Goal: Task Accomplishment & Management: Use online tool/utility

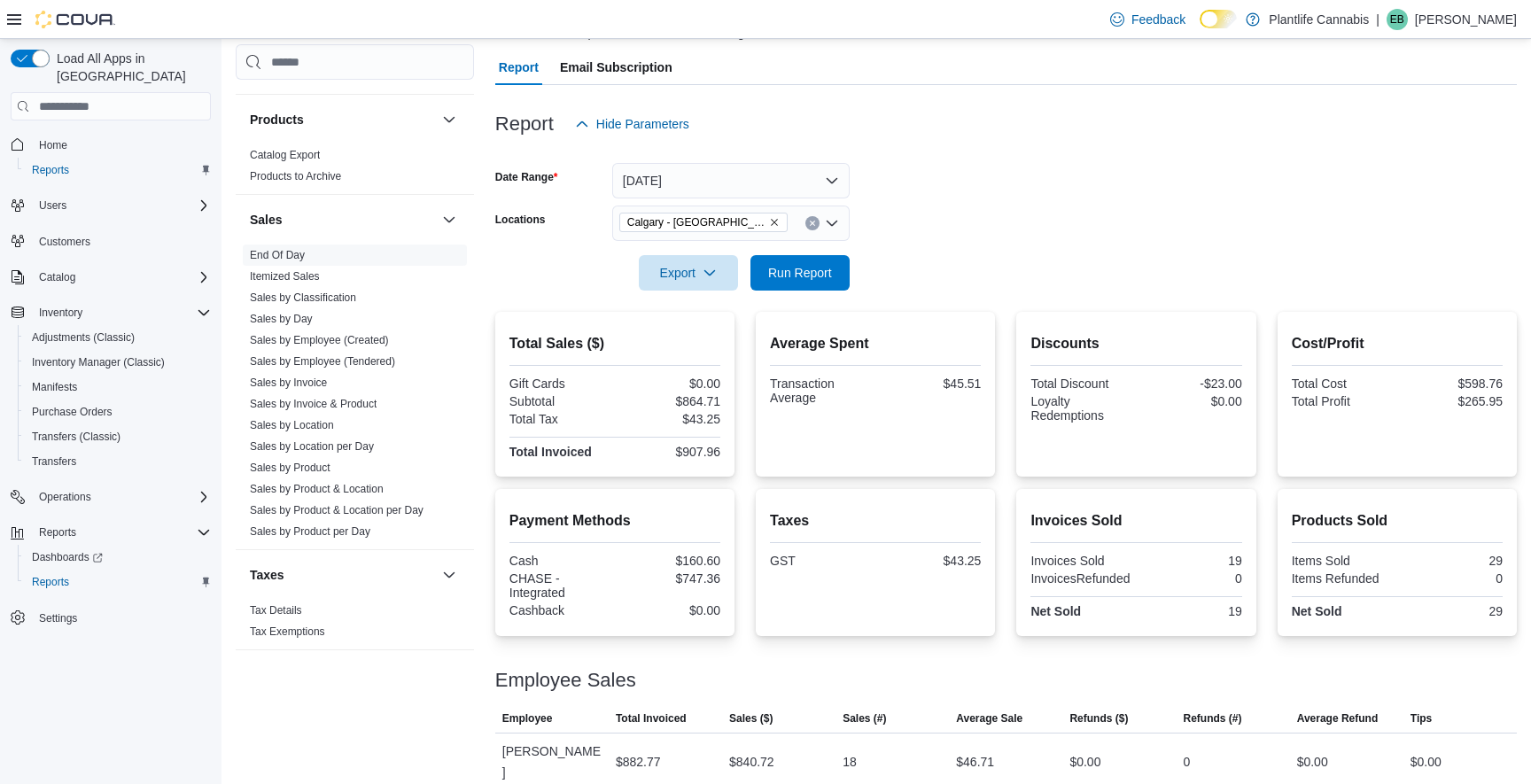
scroll to position [187, 0]
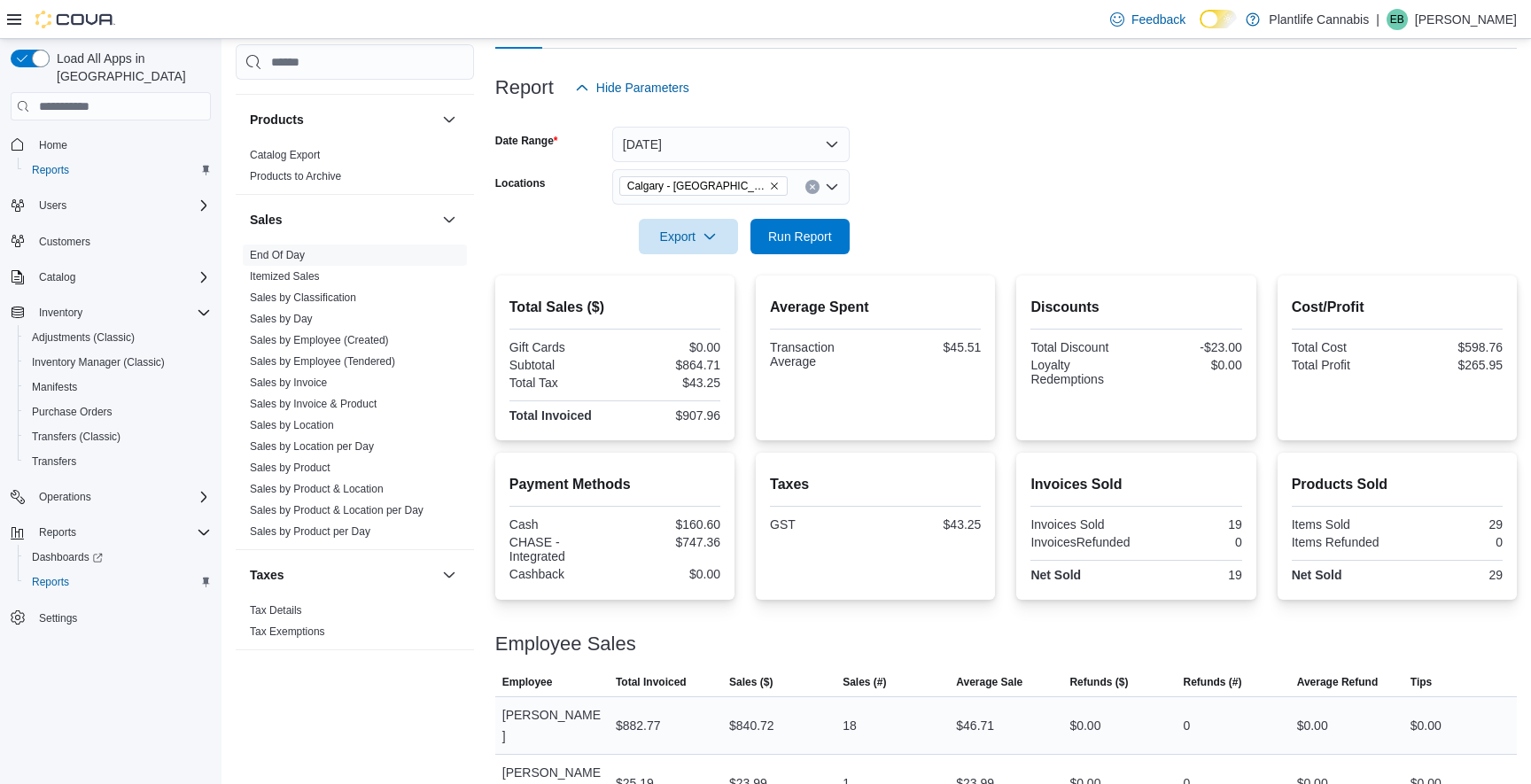
click at [969, 715] on div "$46.71" at bounding box center [974, 726] width 38 height 21
copy div "46.71"
click at [740, 715] on div "$840.72" at bounding box center [752, 726] width 45 height 21
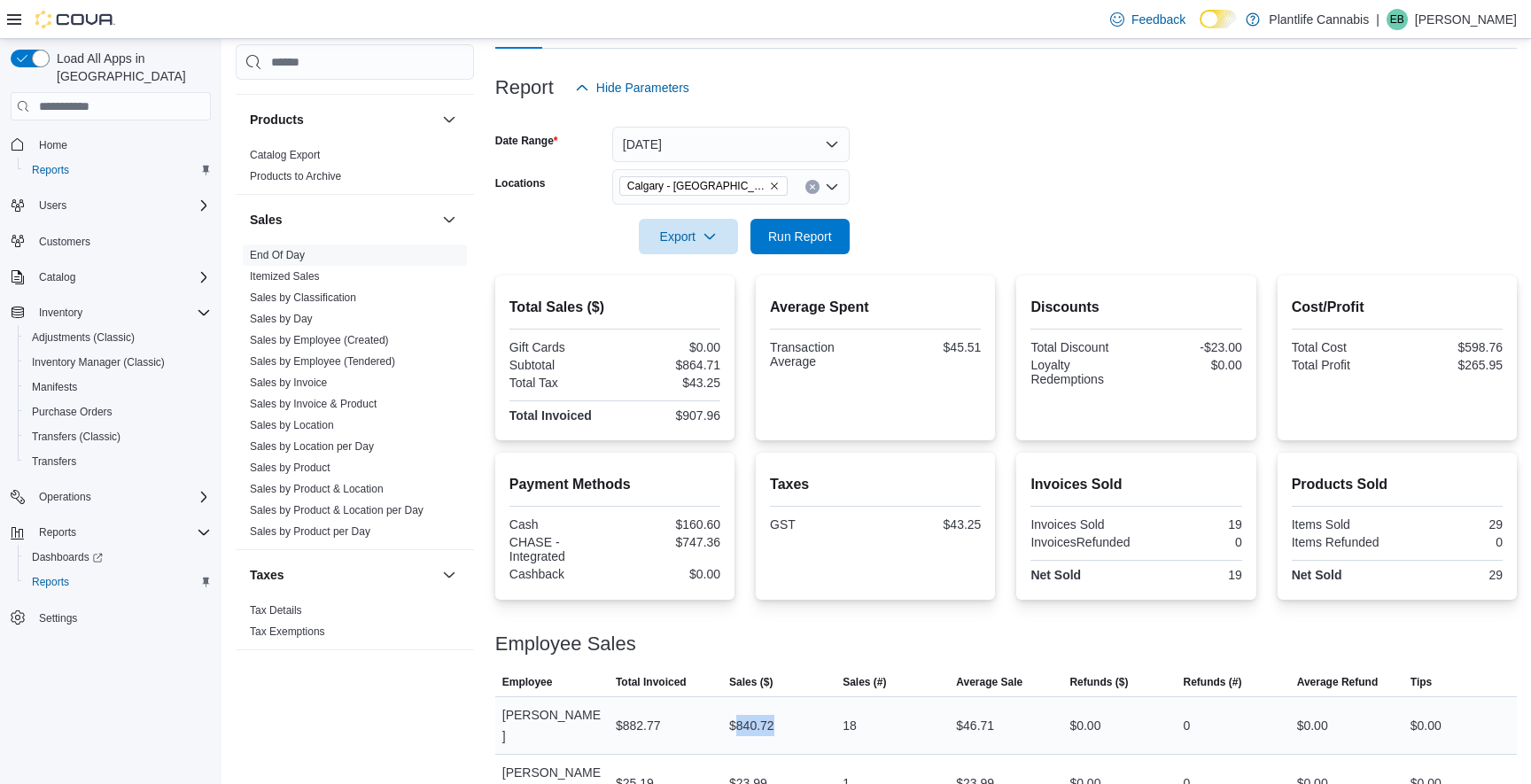
copy div "840.72"
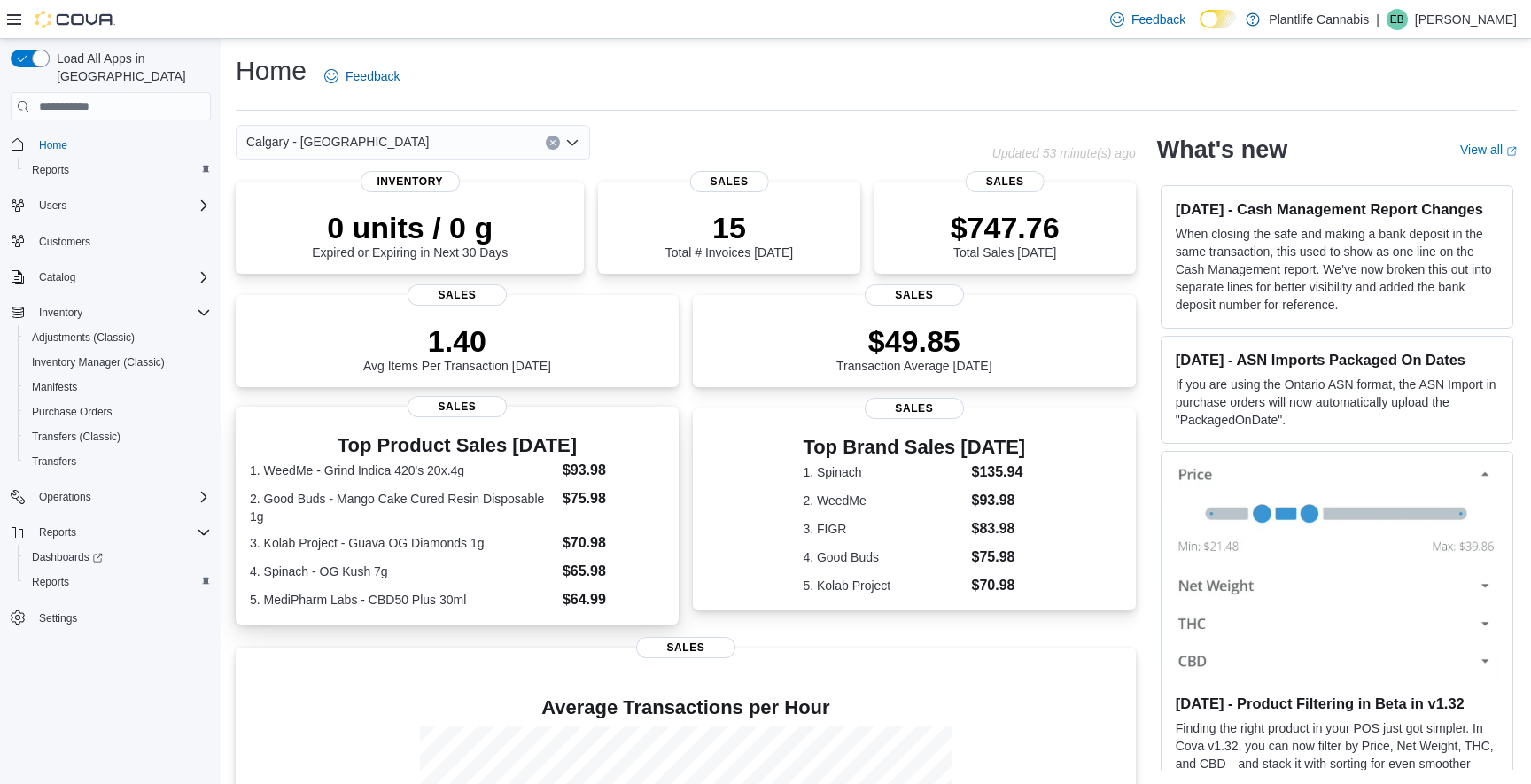
scroll to position [237, 0]
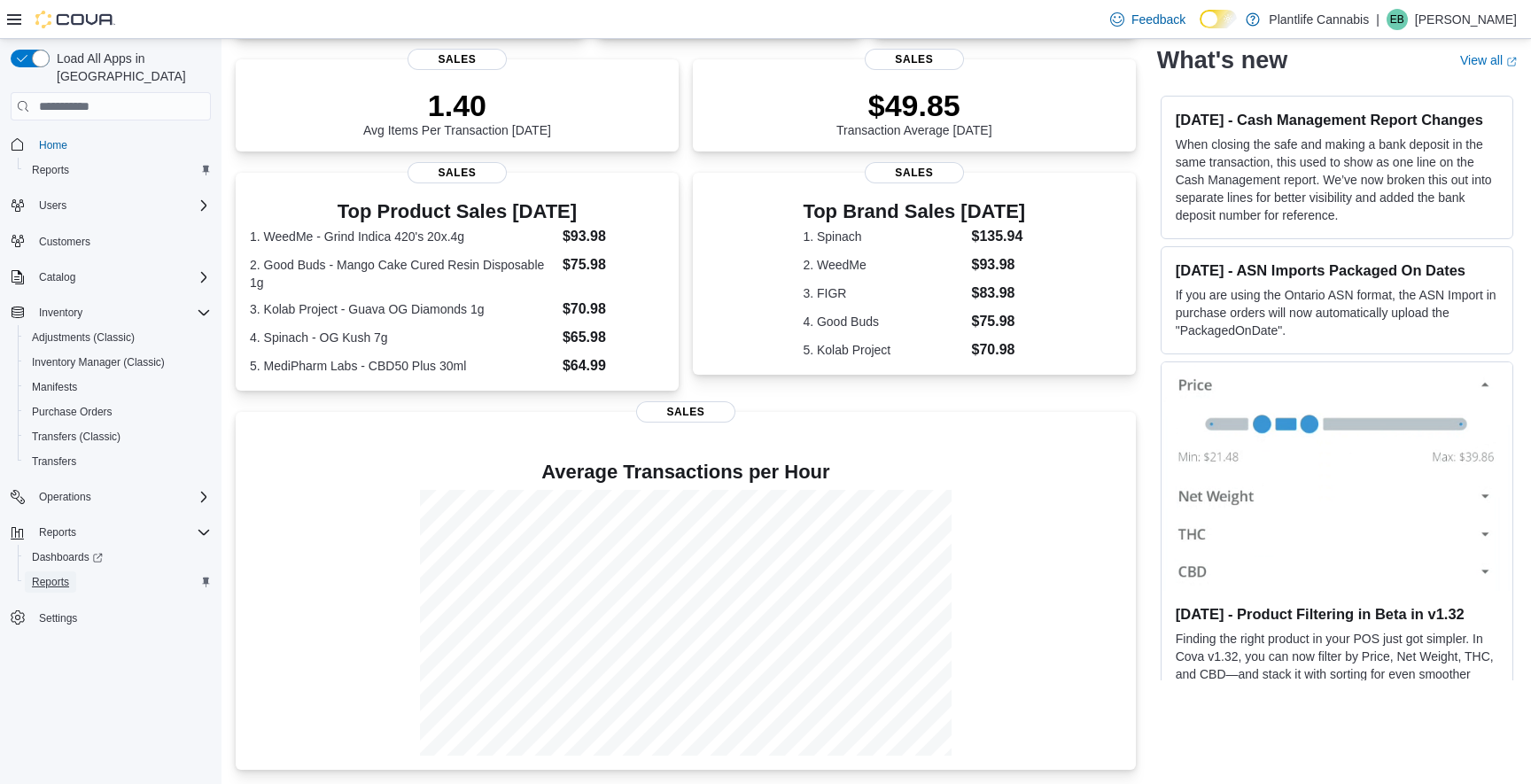
click at [49, 575] on span "Reports" at bounding box center [50, 582] width 37 height 14
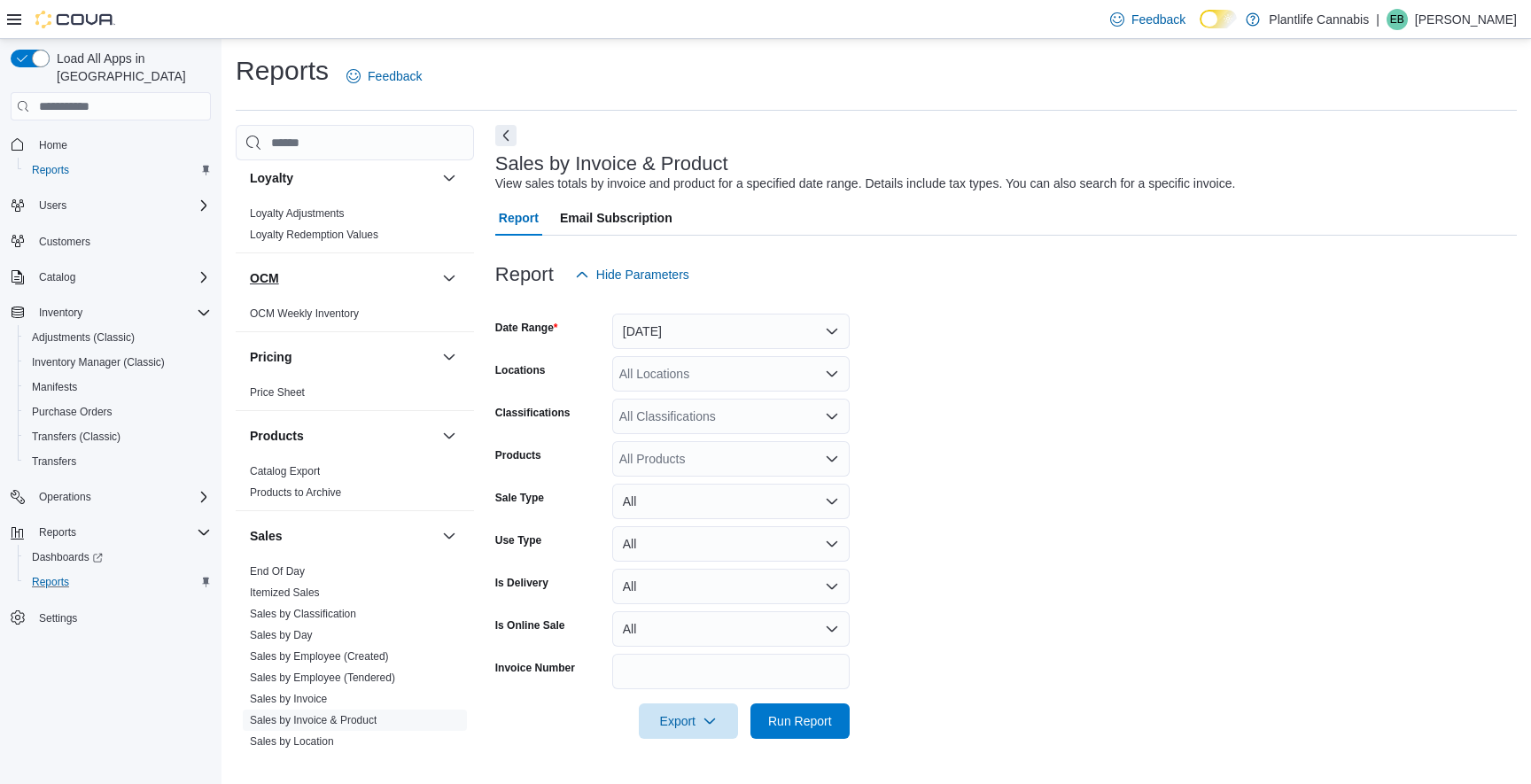
scroll to position [849, 0]
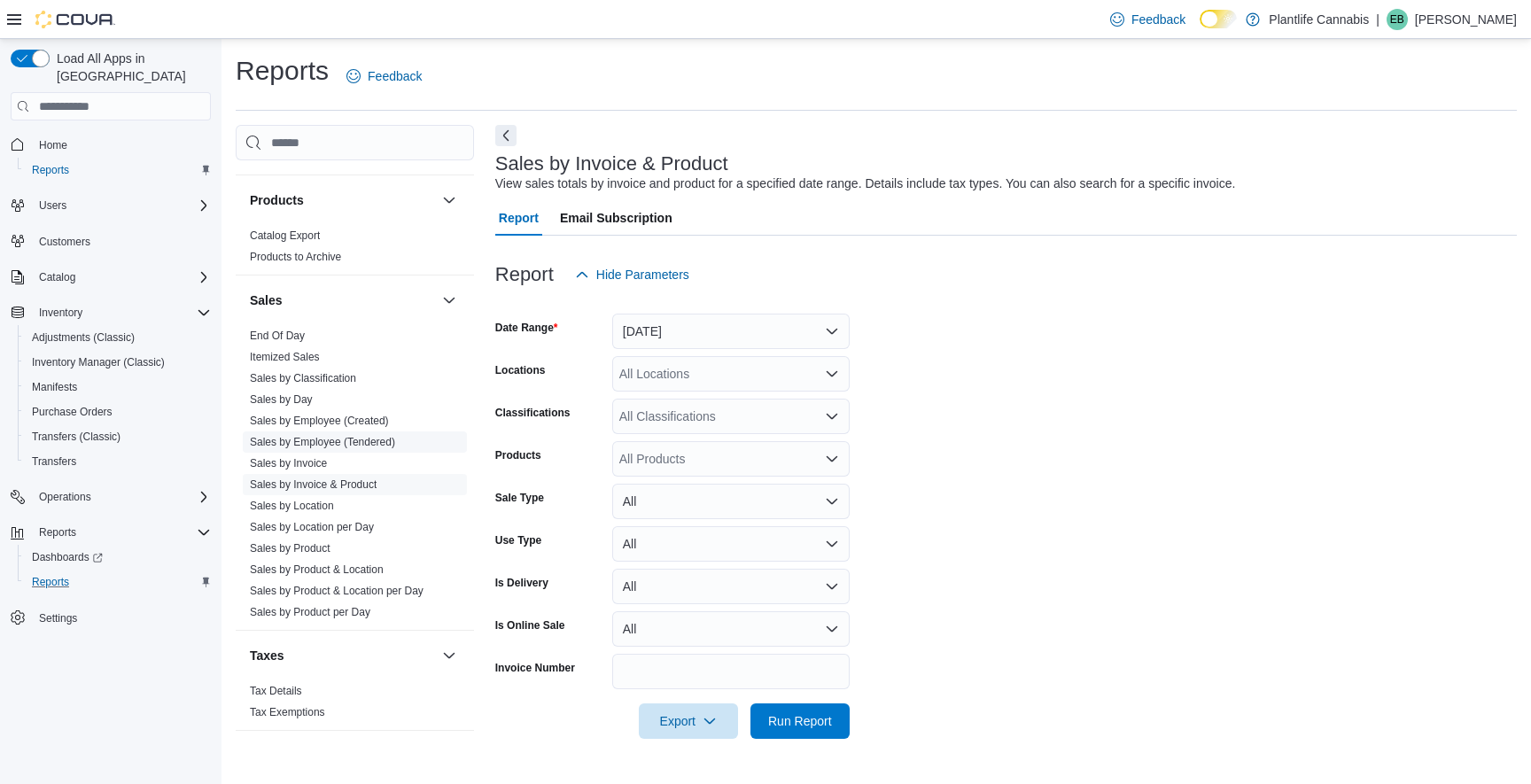
click at [355, 443] on link "Sales by Employee (Tendered)" at bounding box center [322, 442] width 146 height 12
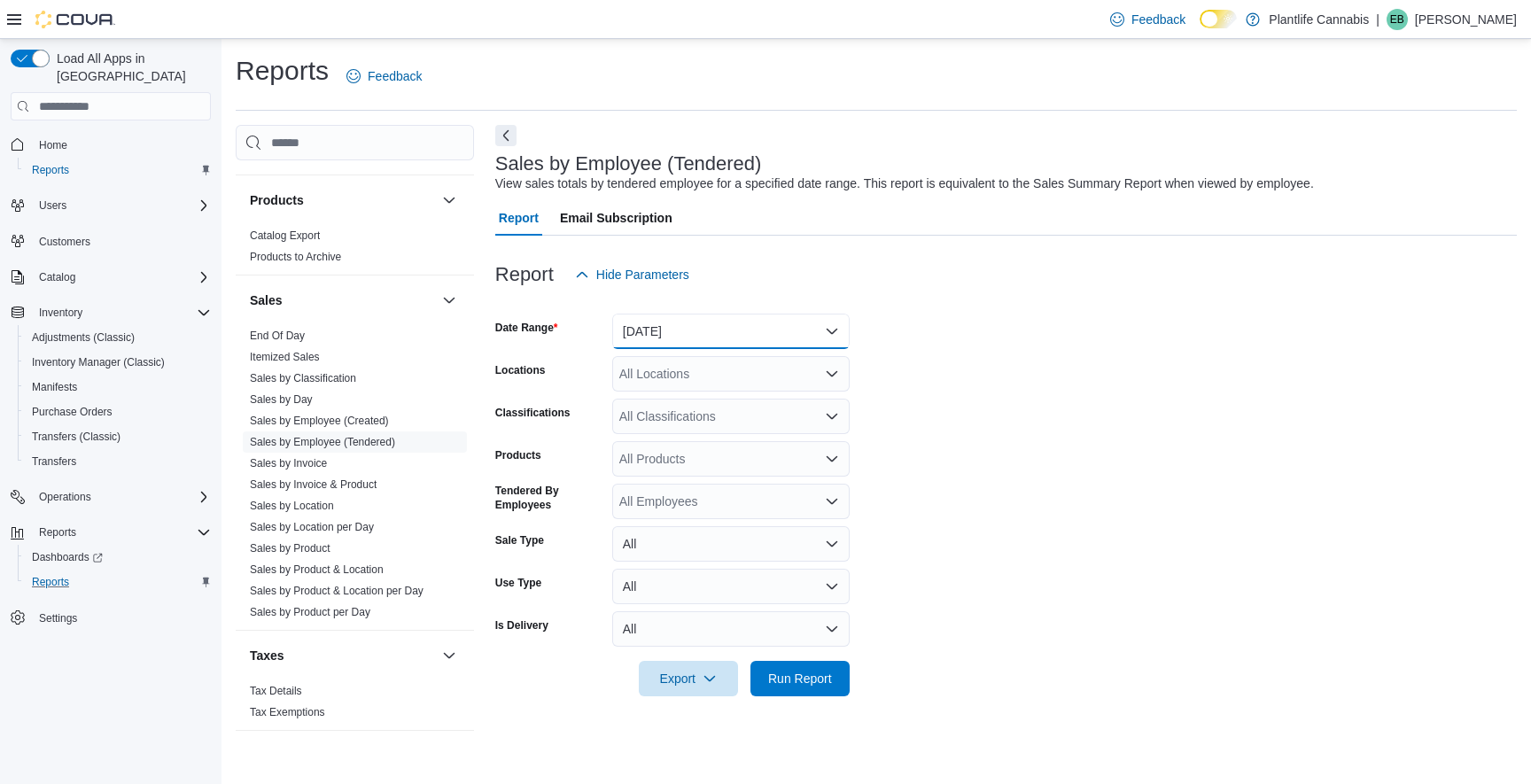
click at [732, 330] on button "[DATE]" at bounding box center [731, 331] width 238 height 35
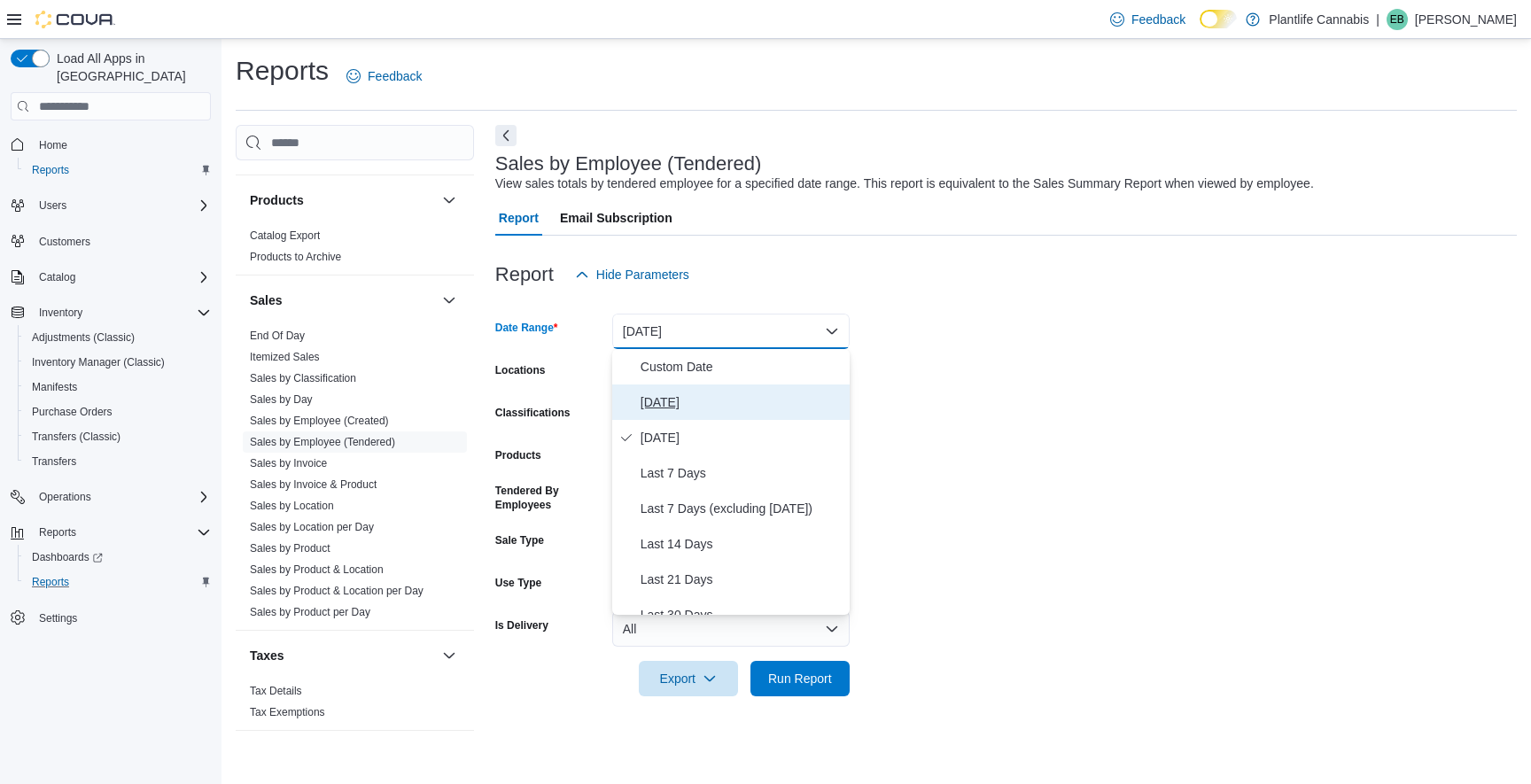
click at [721, 397] on span "[DATE]" at bounding box center [741, 402] width 202 height 21
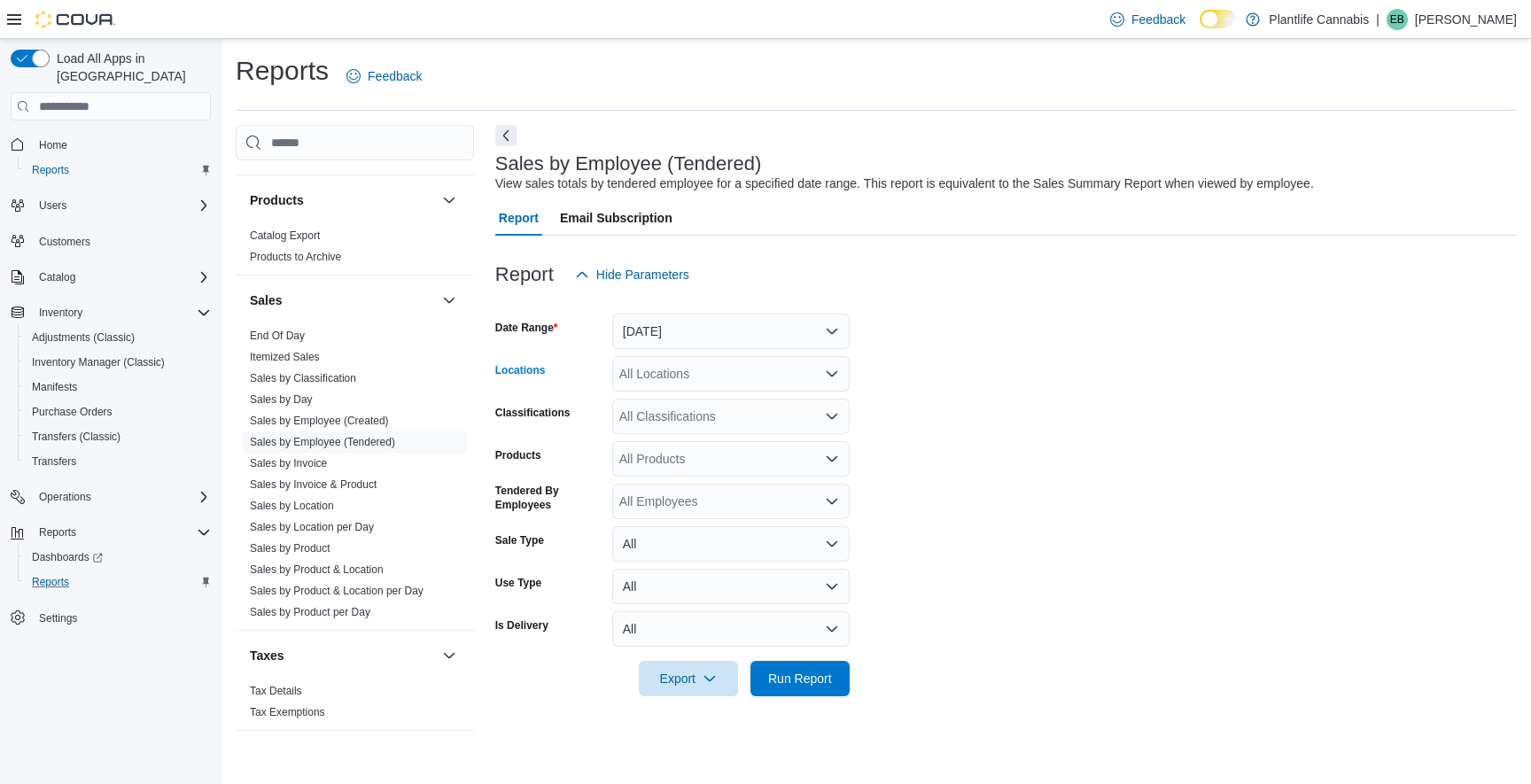
click at [713, 372] on div "All Locations" at bounding box center [731, 374] width 238 height 35
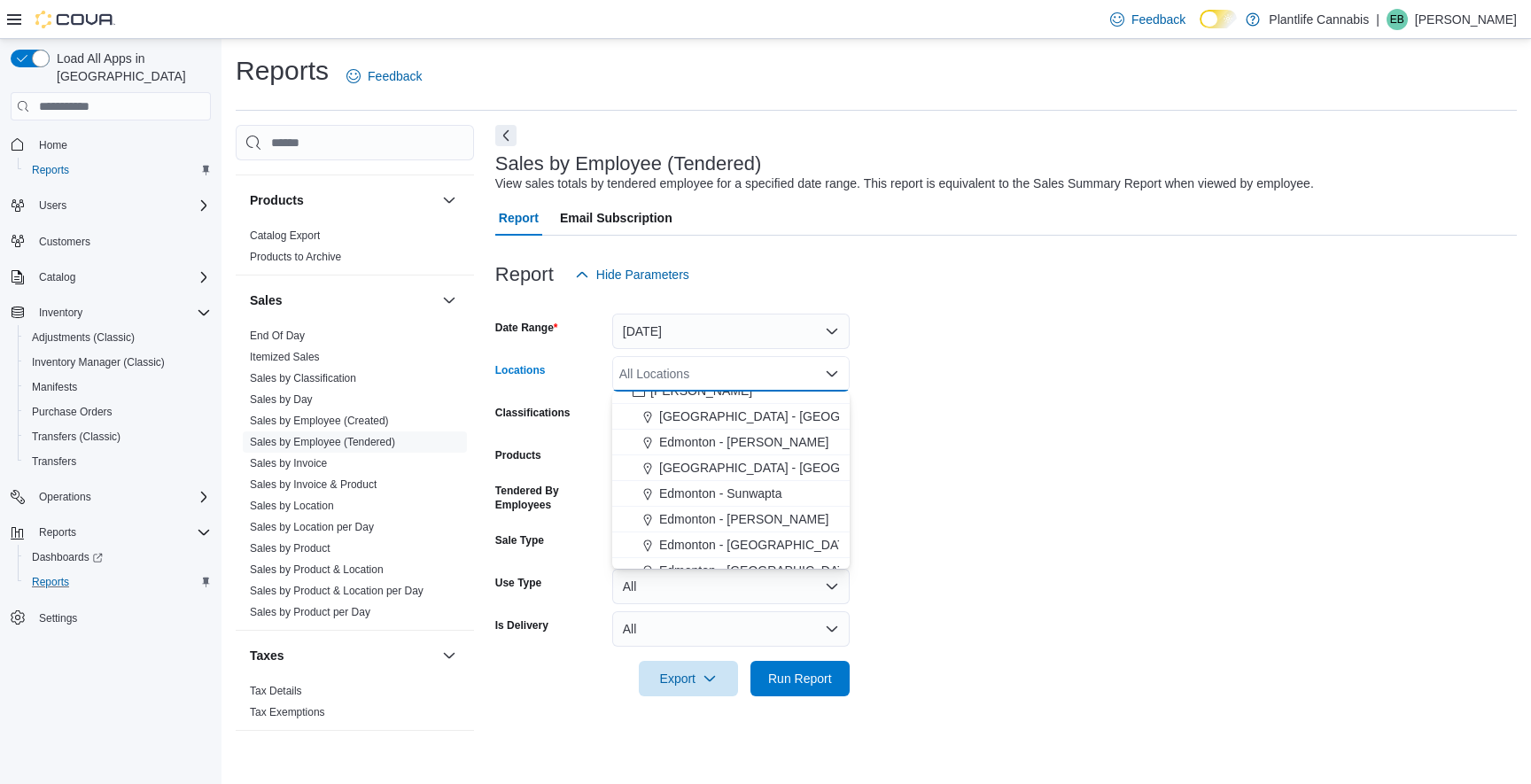
scroll to position [1056, 0]
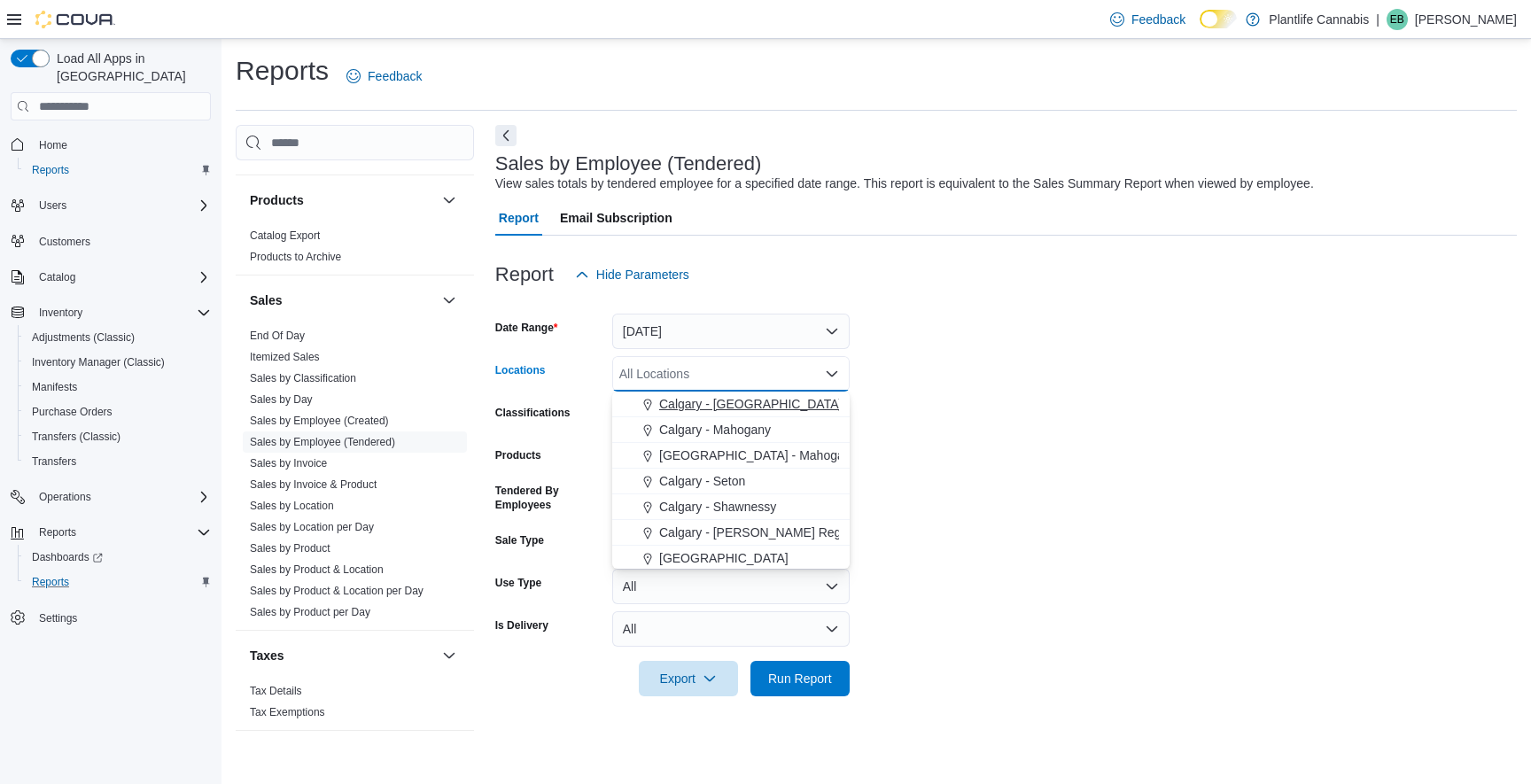
click at [768, 411] on div "Airdrie [GEOGRAPHIC_DATA] - [GEOGRAPHIC_DATA] [GEOGRAPHIC_DATA] - [GEOGRAPHIC_D…" at bounding box center [731, 480] width 238 height 177
drag, startPoint x: 971, startPoint y: 428, endPoint x: 905, endPoint y: 487, distance: 88.5
click at [971, 428] on form "Date Range [DATE] Locations All Locations Combo box. Selected. Combo box input.…" at bounding box center [1006, 494] width 1022 height 404
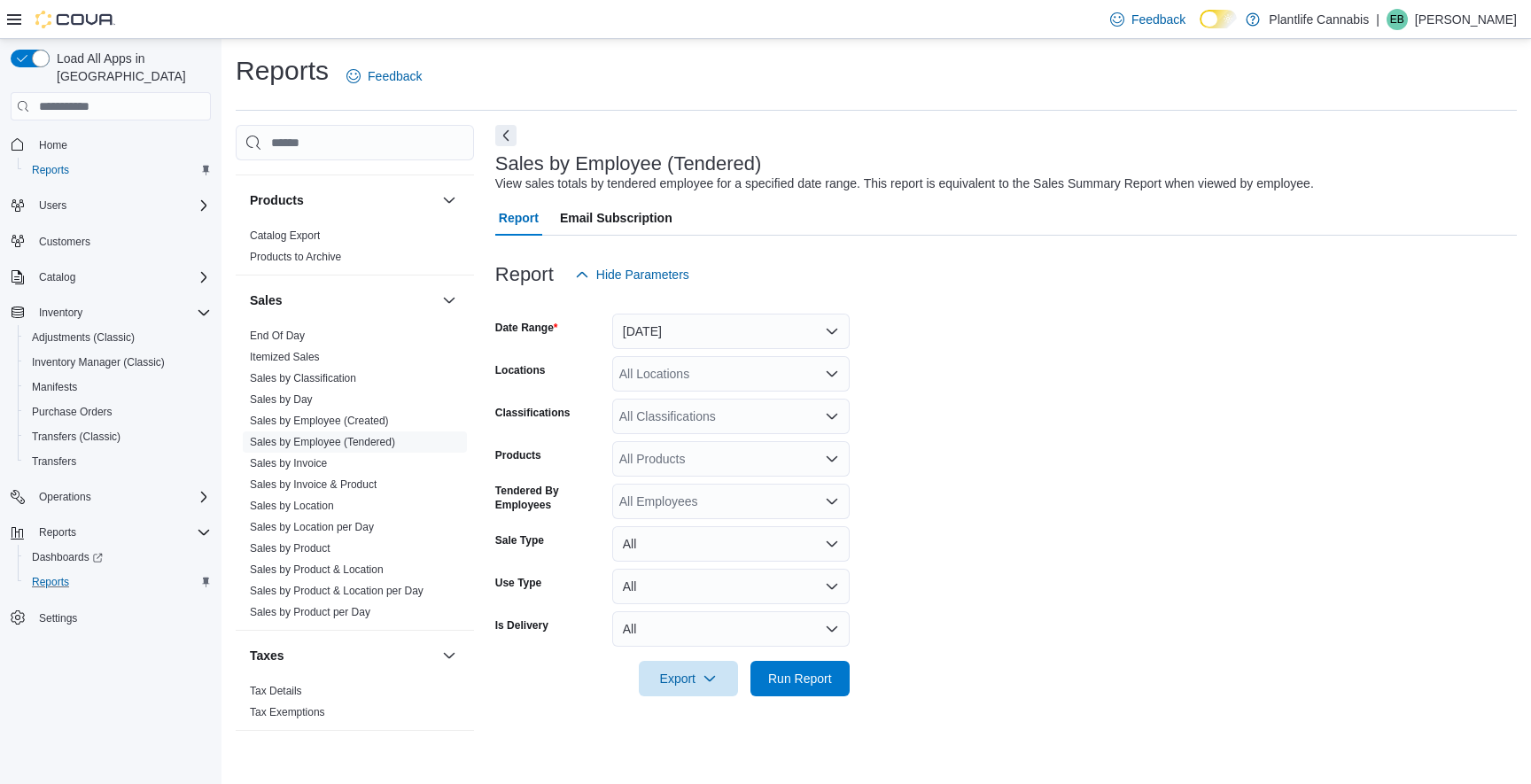
click at [698, 376] on div "All Locations" at bounding box center [731, 374] width 238 height 35
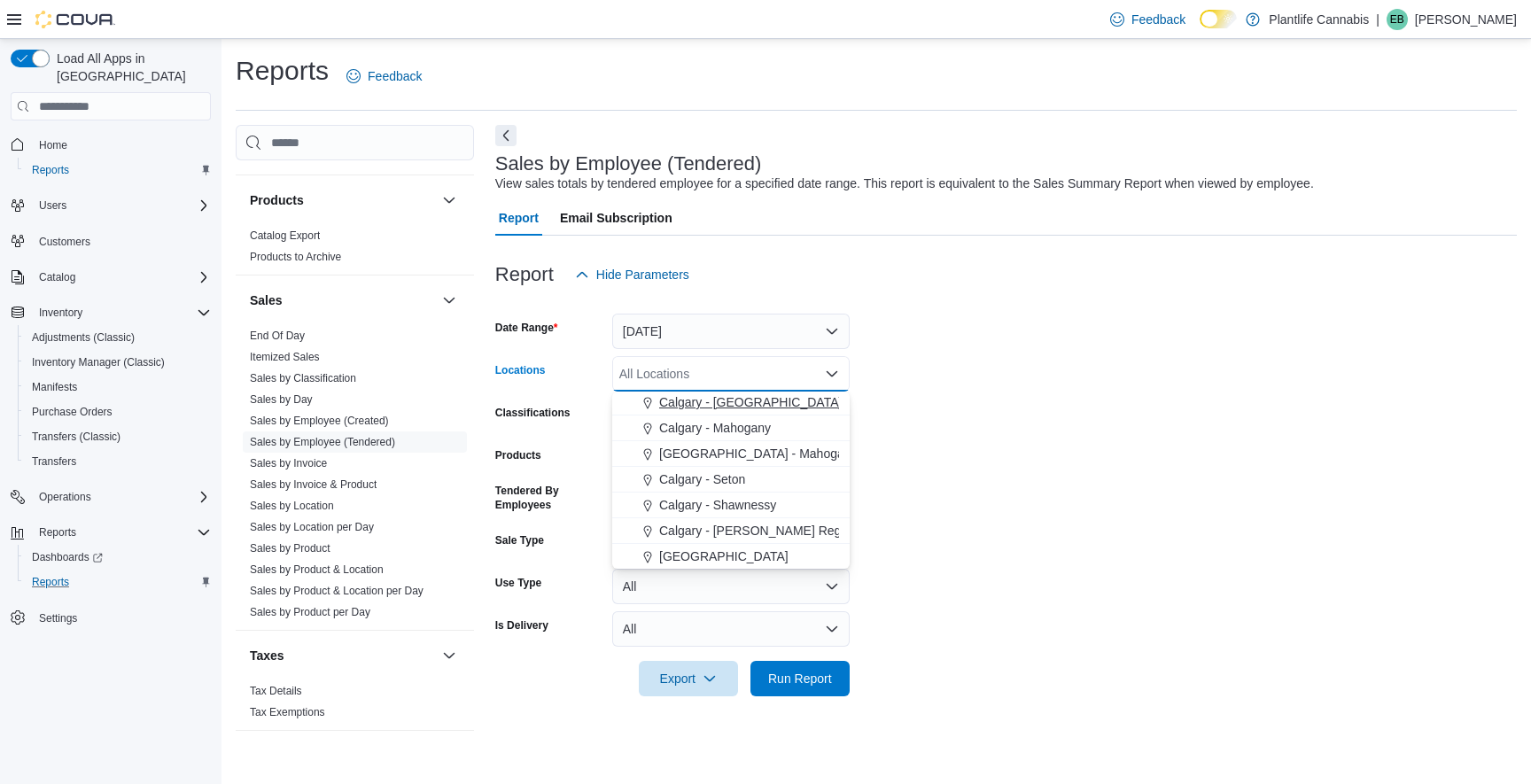
click at [754, 402] on span "Calgary - [GEOGRAPHIC_DATA]" at bounding box center [751, 402] width 183 height 18
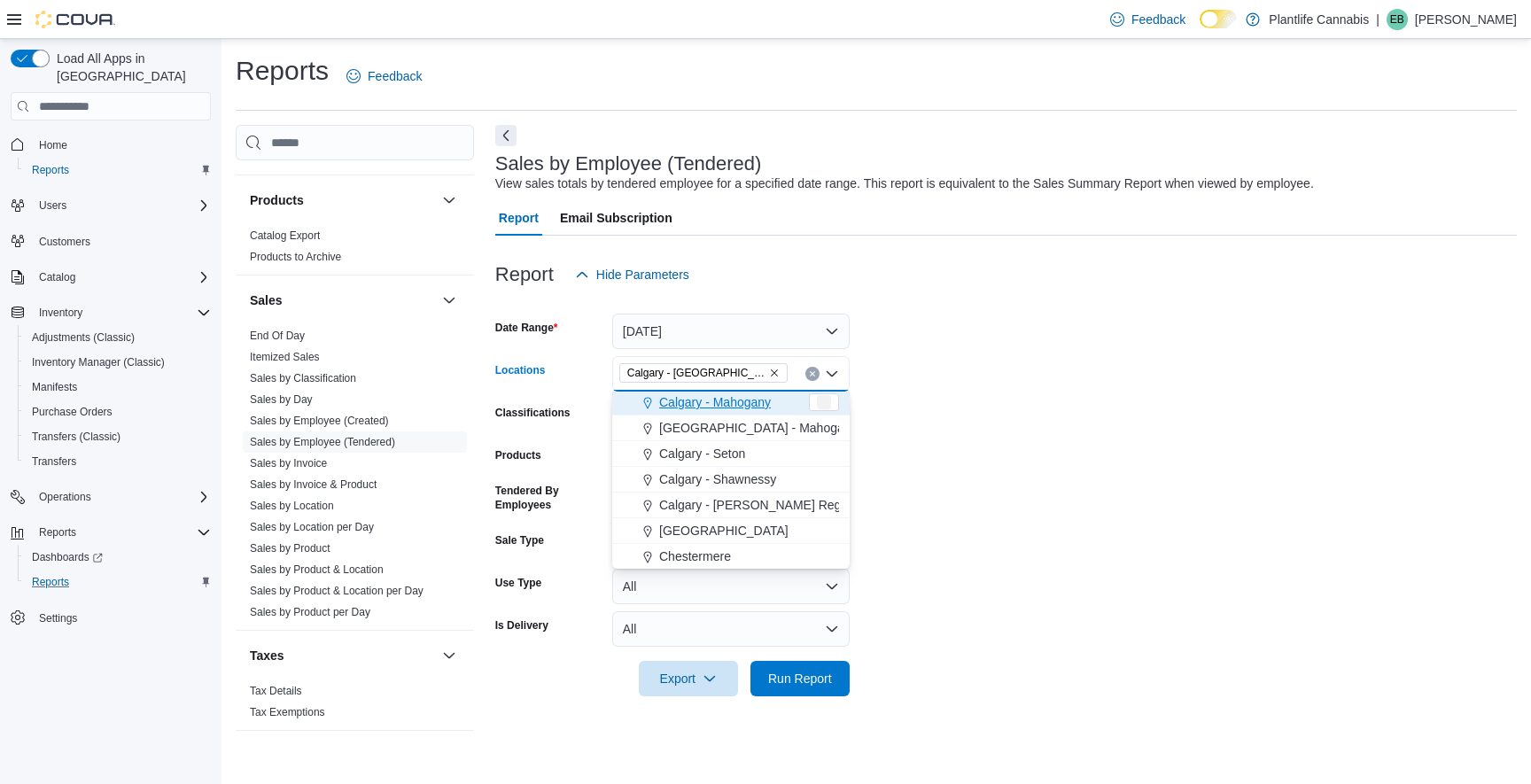
scroll to position [925, 0]
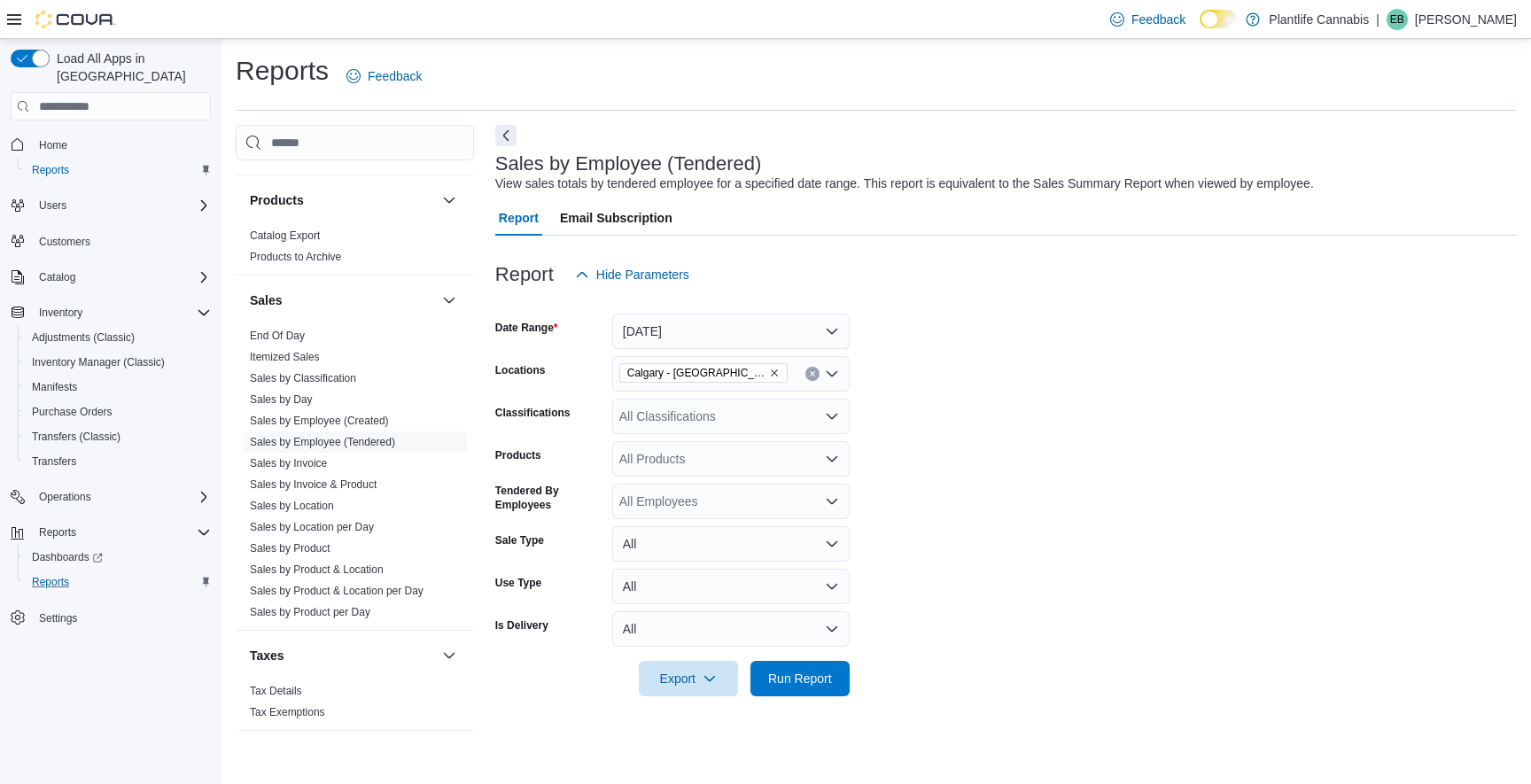
drag, startPoint x: 919, startPoint y: 416, endPoint x: 915, endPoint y: 477, distance: 61.1
click at [919, 416] on form "Date Range [DATE] Locations [GEOGRAPHIC_DATA] - [GEOGRAPHIC_DATA] Classificatio…" at bounding box center [1006, 494] width 1022 height 404
click at [778, 680] on span "Run Report" at bounding box center [800, 677] width 64 height 18
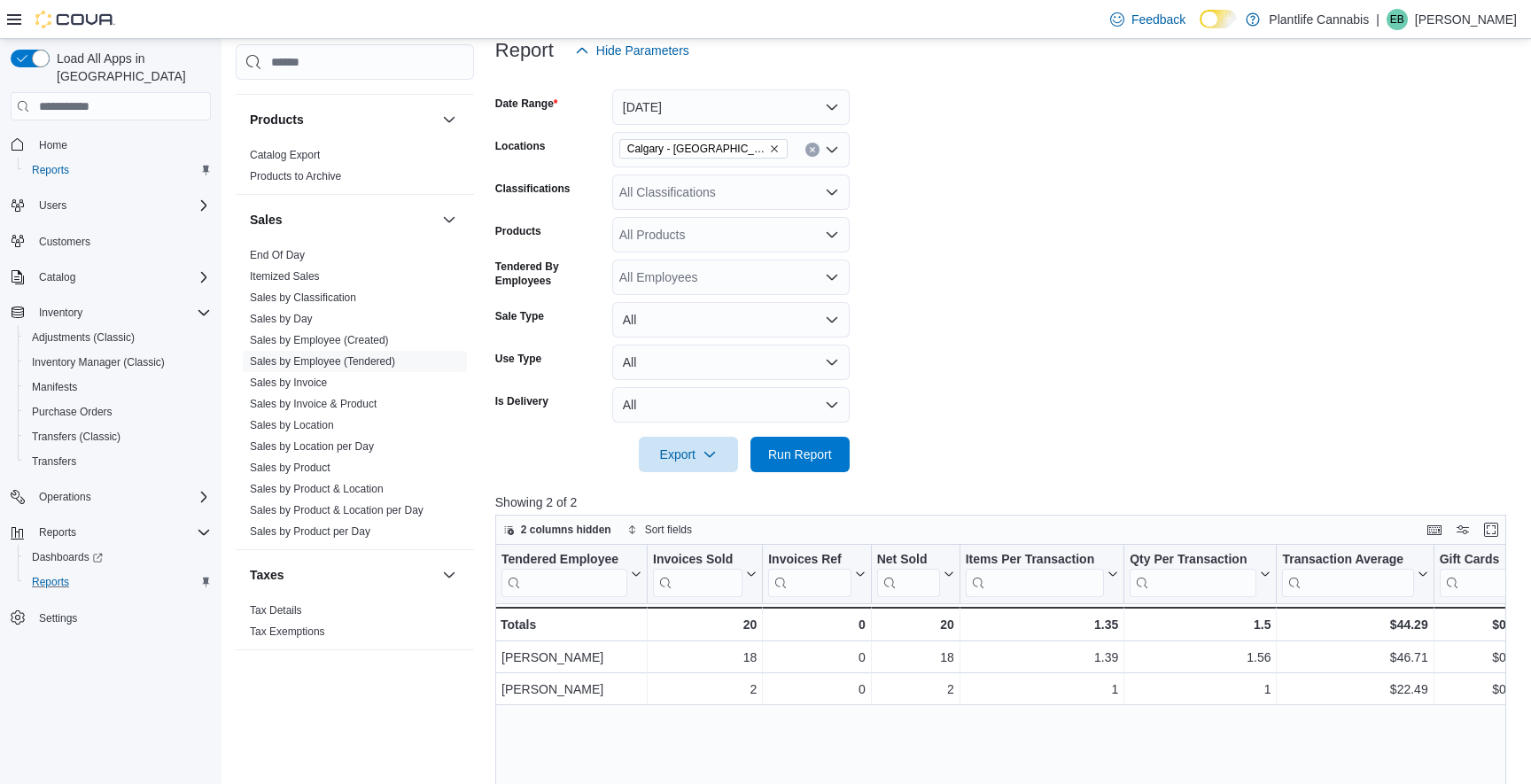
scroll to position [225, 0]
click at [753, 212] on form "Date Range [DATE] Locations [GEOGRAPHIC_DATA] - [GEOGRAPHIC_DATA] Classificatio…" at bounding box center [1006, 269] width 1022 height 404
click at [740, 189] on div "All Classifications" at bounding box center [731, 191] width 238 height 35
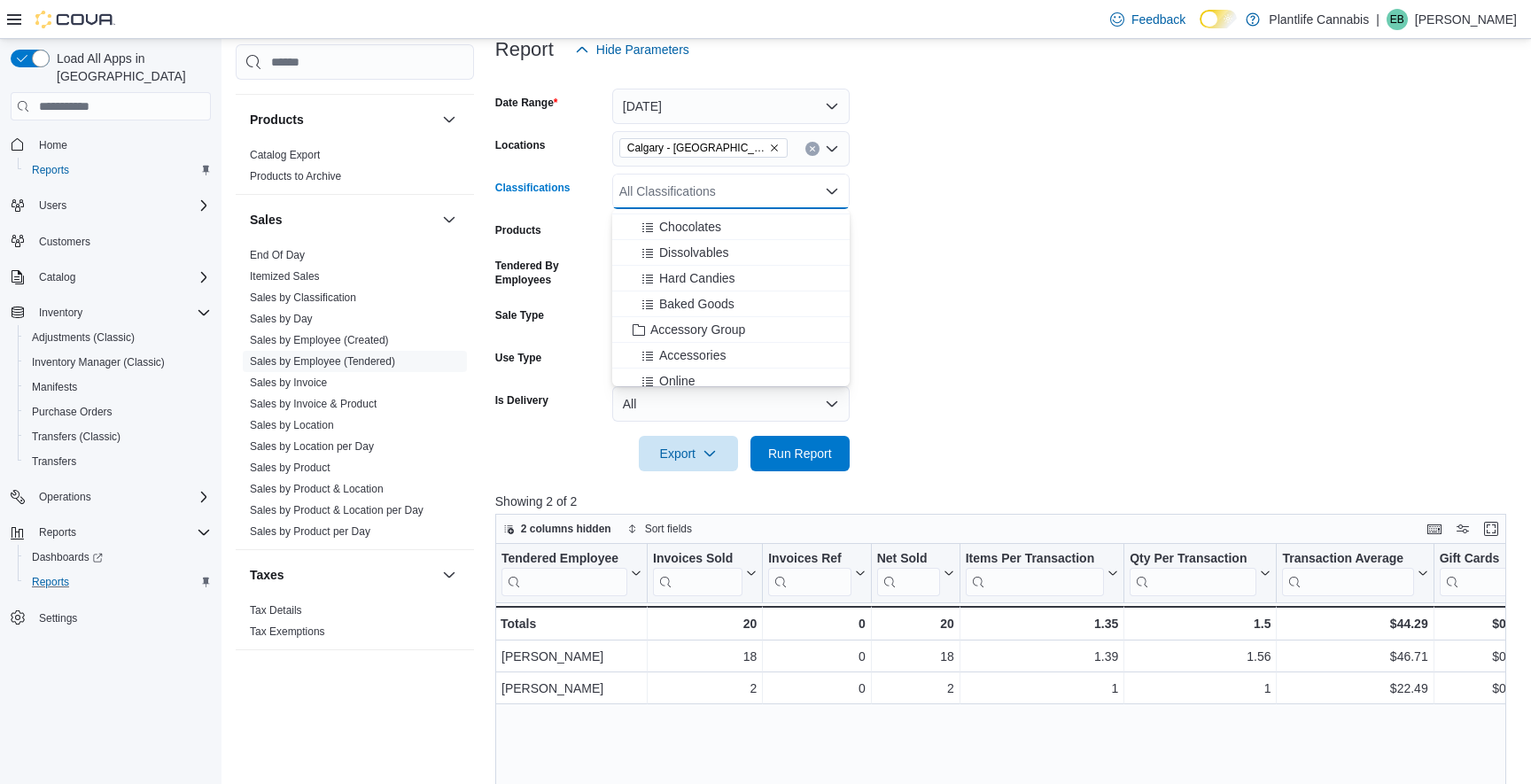
scroll to position [168, 0]
click at [737, 306] on span "Accessory Group" at bounding box center [698, 311] width 95 height 18
drag, startPoint x: 1033, startPoint y: 374, endPoint x: 991, endPoint y: 381, distance: 42.6
click at [1033, 374] on form "Date Range [DATE] Locations [GEOGRAPHIC_DATA] - [GEOGRAPHIC_DATA] Classificatio…" at bounding box center [1006, 269] width 1022 height 404
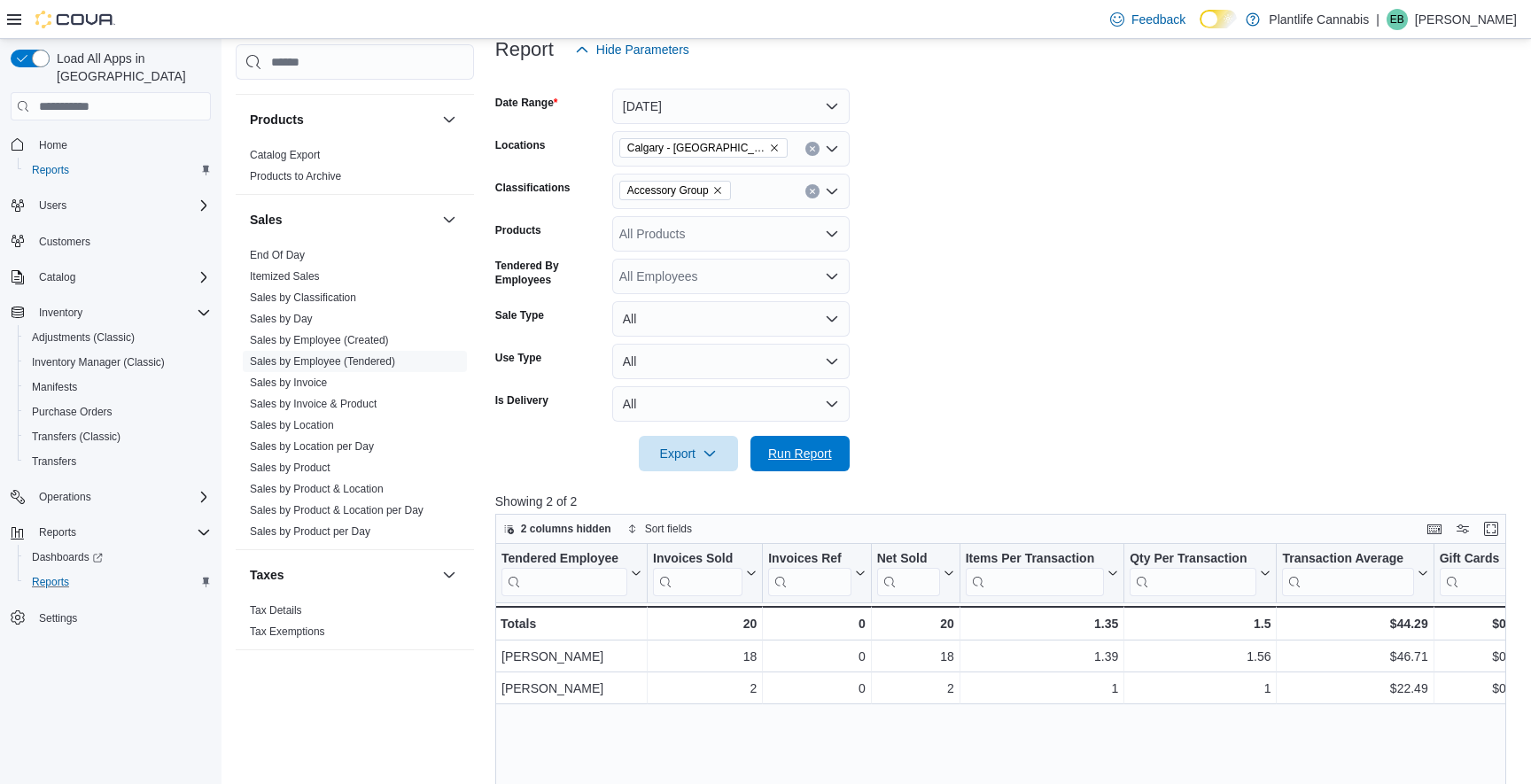
drag, startPoint x: 800, startPoint y: 460, endPoint x: 1303, endPoint y: 419, distance: 504.7
click at [801, 460] on span "Run Report" at bounding box center [800, 453] width 64 height 18
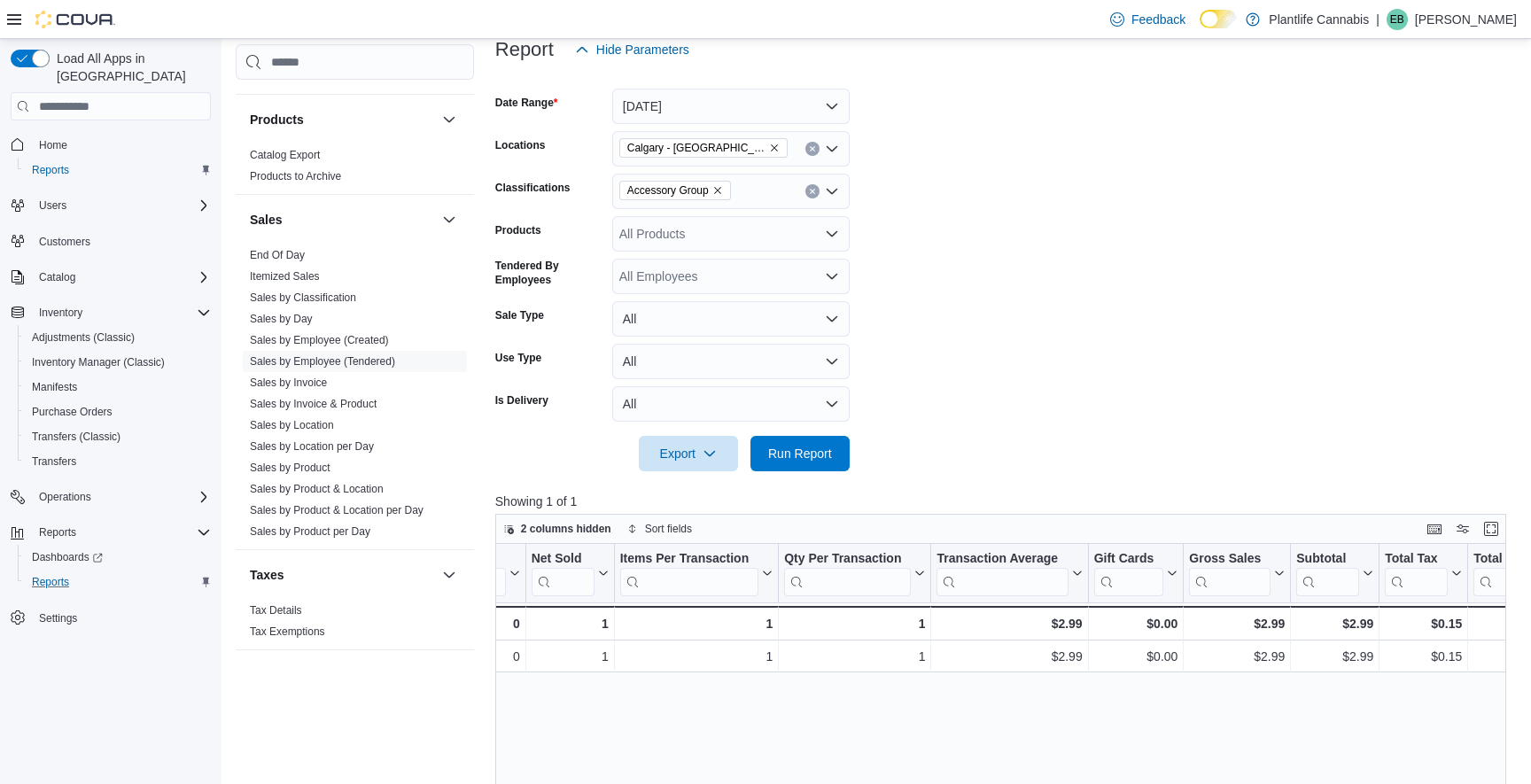
scroll to position [0, 404]
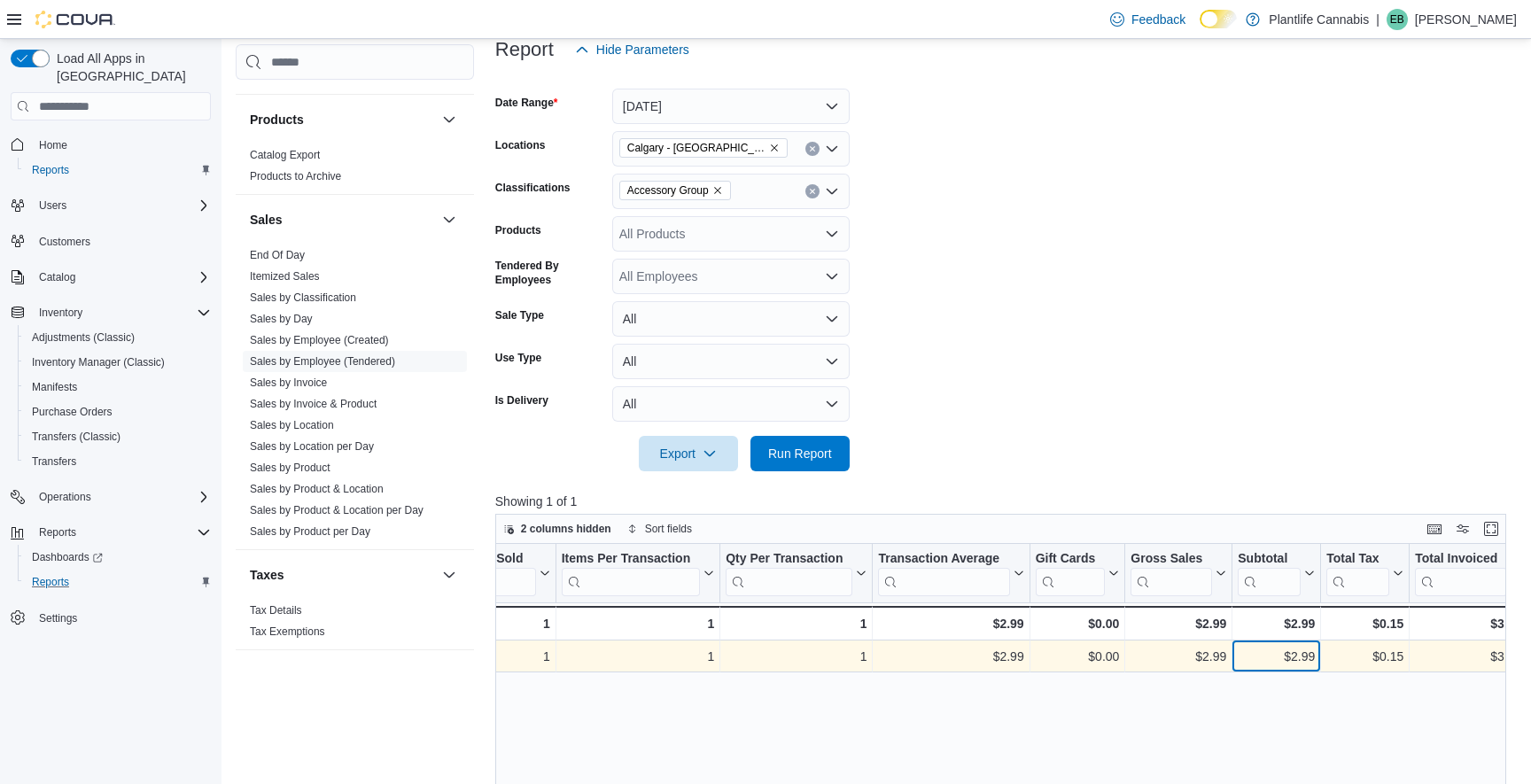
click at [1310, 658] on div "$2.99" at bounding box center [1276, 656] width 77 height 21
copy div "2.99"
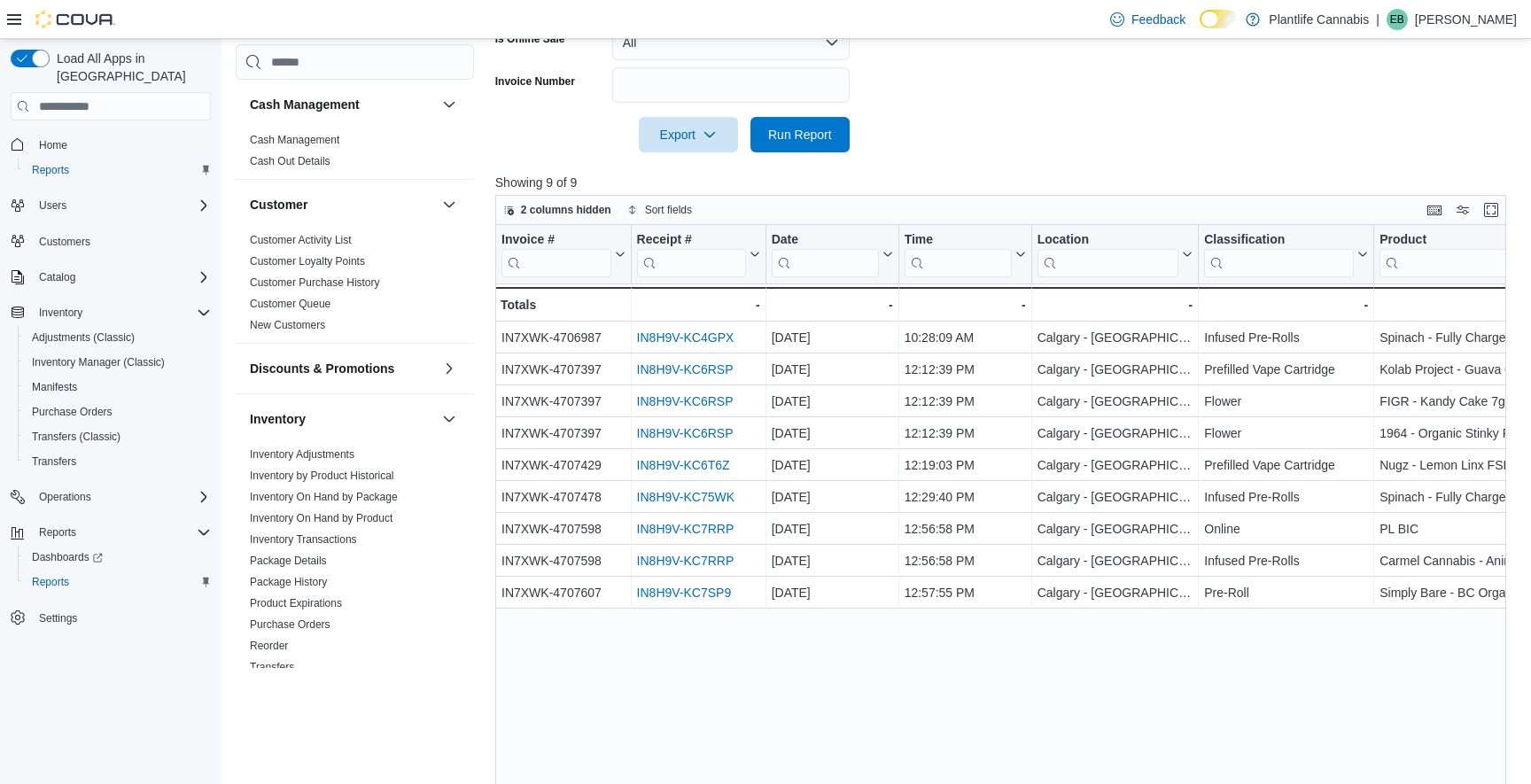
scroll to position [0, 178]
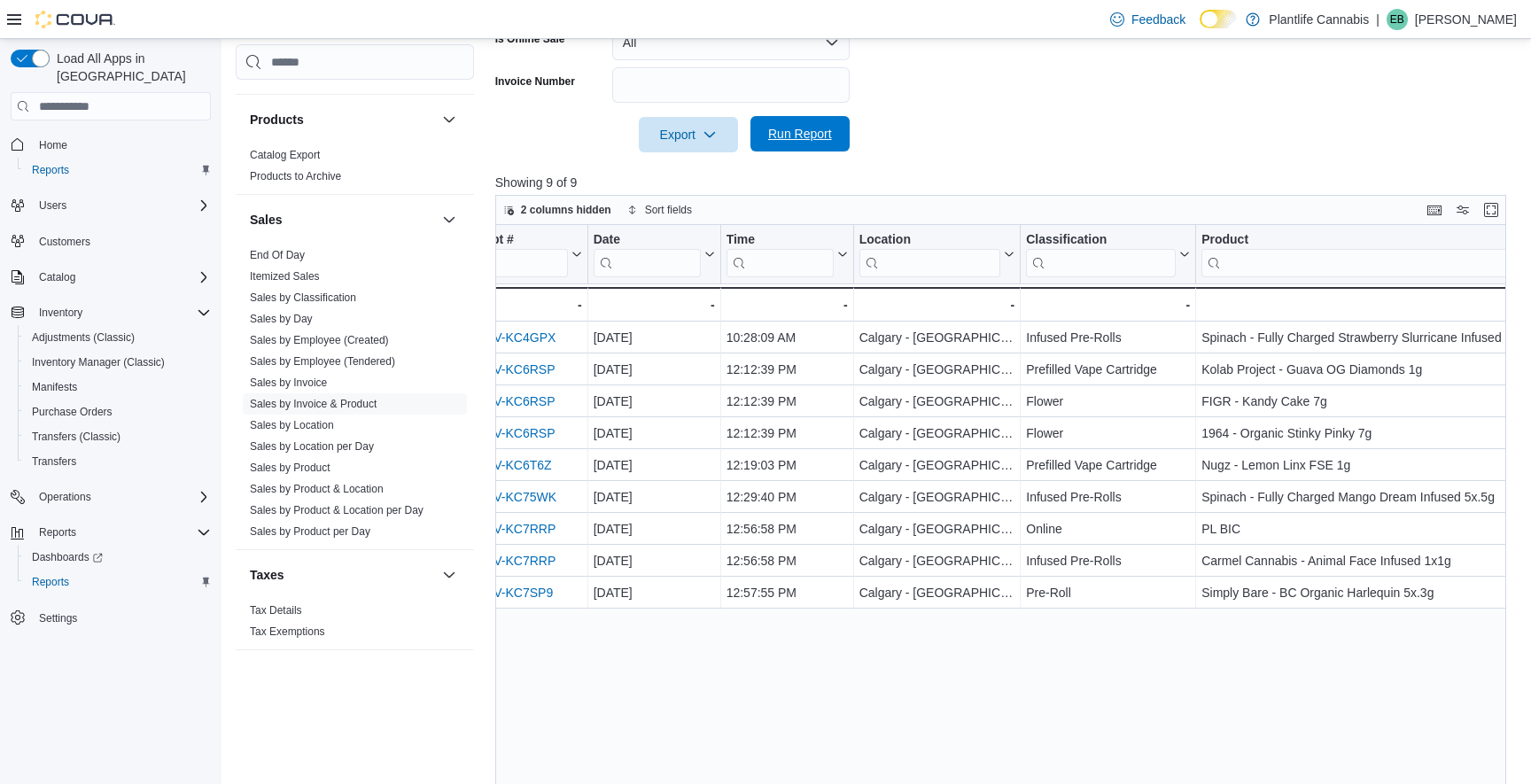
click at [804, 144] on span "Run Report" at bounding box center [800, 134] width 78 height 35
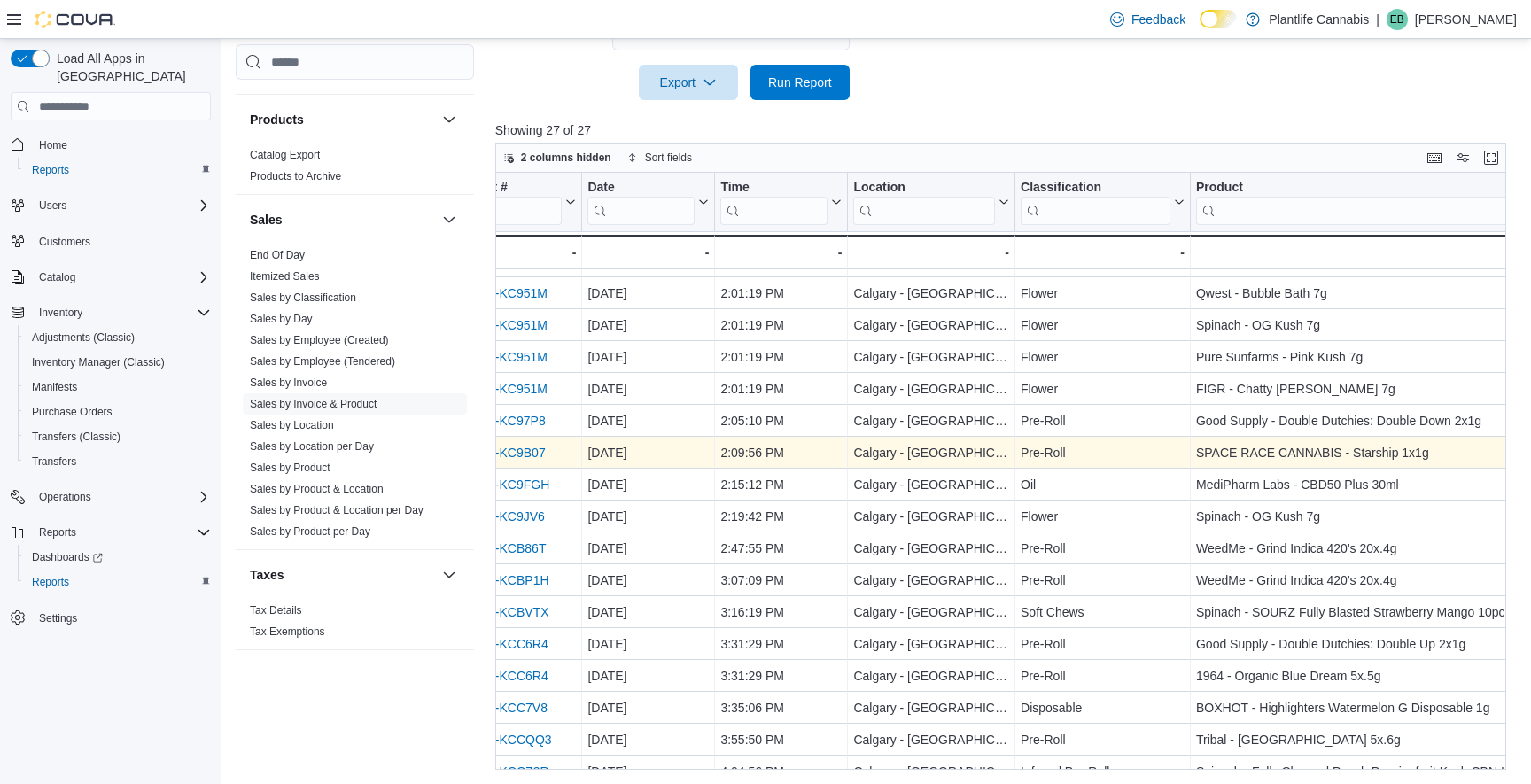
scroll to position [341, 185]
